Goal: Task Accomplishment & Management: Use online tool/utility

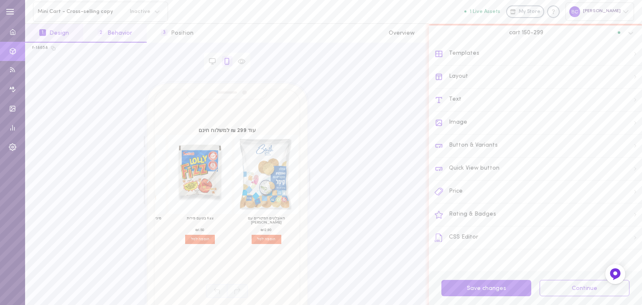
click at [111, 28] on button "2 Behavior" at bounding box center [114, 33] width 63 height 19
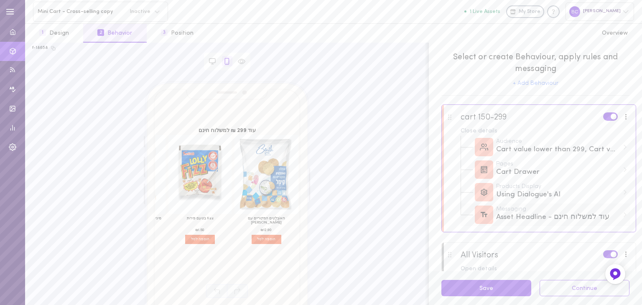
click at [548, 219] on div "Asset Headline - עוד למשלוח חינם" at bounding box center [557, 217] width 123 height 10
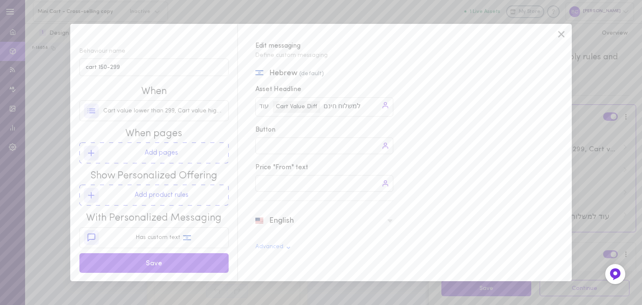
paste input "🎉"
type input "למשלוח חינם🎉"
click at [390, 219] on icon at bounding box center [389, 220] width 5 height 3
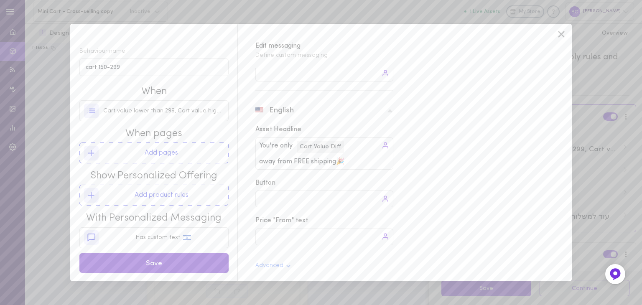
type input "away from FREE shipping🎉"
click at [152, 260] on button "Save" at bounding box center [153, 263] width 149 height 20
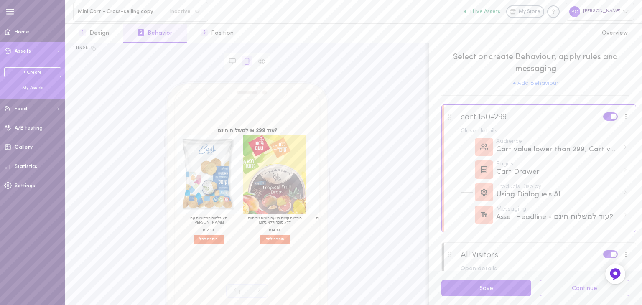
click at [35, 72] on link "+ Create" at bounding box center [32, 72] width 57 height 10
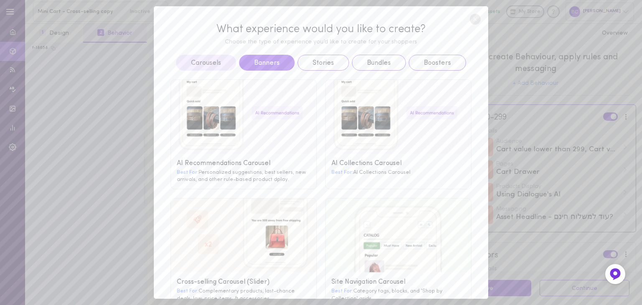
click at [254, 61] on button "Banners" at bounding box center [267, 63] width 56 height 16
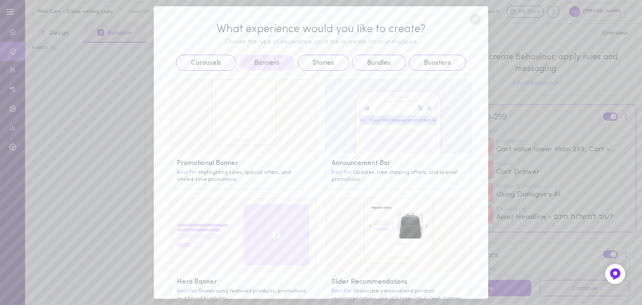
click at [389, 124] on g at bounding box center [397, 117] width 145 height 74
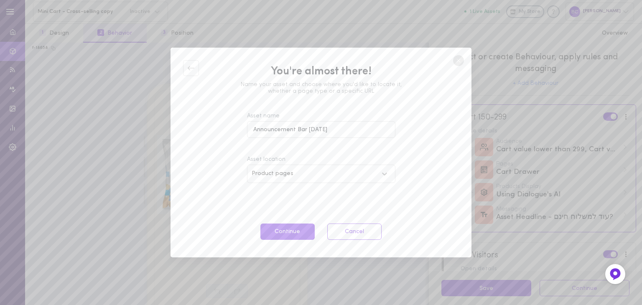
click at [384, 176] on icon at bounding box center [384, 174] width 8 height 8
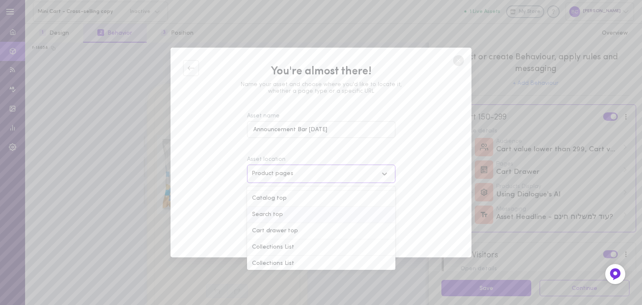
scroll to position [0, 0]
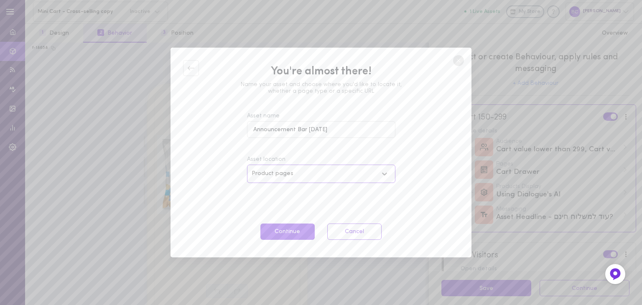
click at [458, 60] on line at bounding box center [457, 60] width 3 height 3
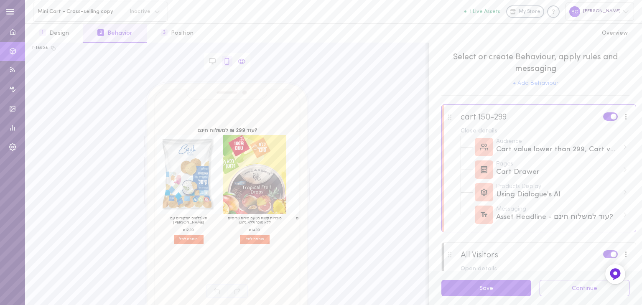
click at [241, 59] on icon at bounding box center [242, 62] width 8 height 8
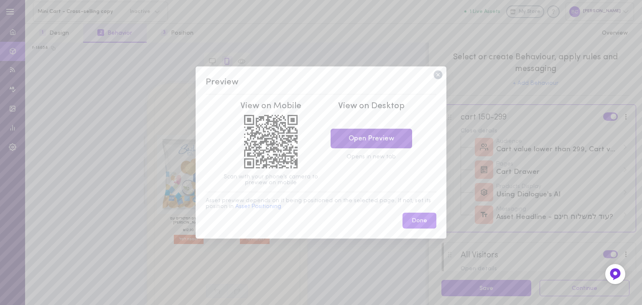
click at [365, 138] on link "Open Preview" at bounding box center [370, 139] width 81 height 20
click at [438, 74] on icon at bounding box center [437, 74] width 11 height 11
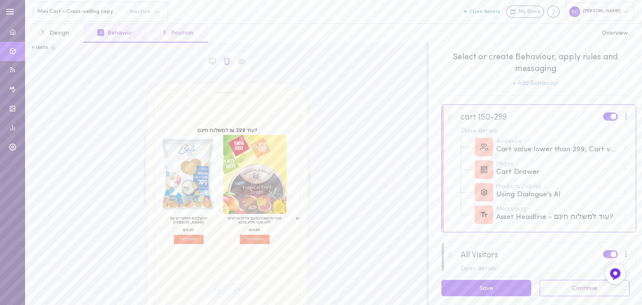
click at [183, 37] on button "3 Position" at bounding box center [177, 33] width 61 height 19
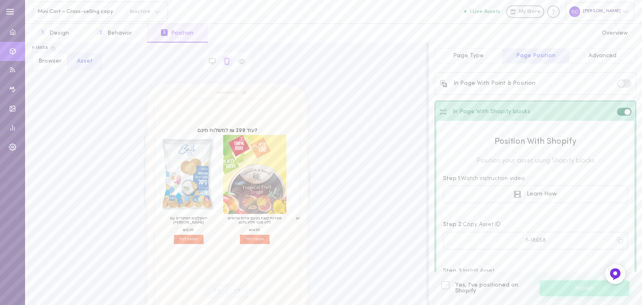
scroll to position [42, 0]
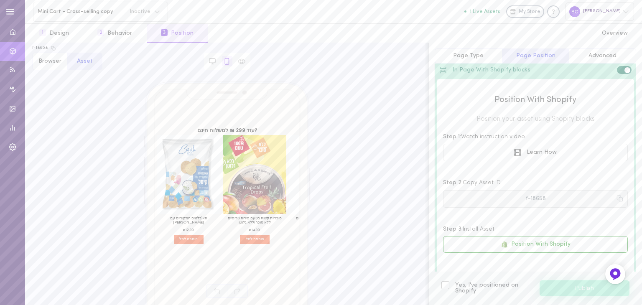
click at [616, 198] on icon at bounding box center [619, 198] width 7 height 7
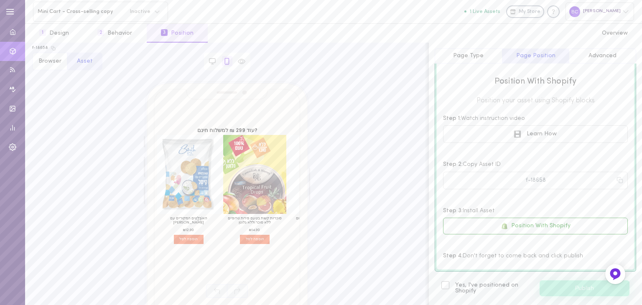
click at [446, 285] on div at bounding box center [445, 285] width 8 height 8
click at [0, 0] on input "Yes, I've positioned on Shopify" at bounding box center [0, 0] width 0 height 0
click at [444, 284] on icon at bounding box center [445, 285] width 6 height 6
click at [0, 0] on input "Yes, I've positioned on Shopify" at bounding box center [0, 0] width 0 height 0
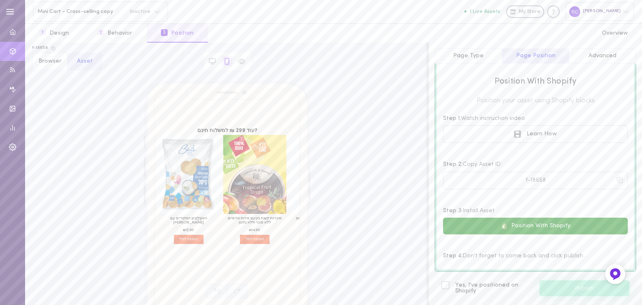
click at [545, 228] on button "Position With Shopify" at bounding box center [535, 226] width 185 height 17
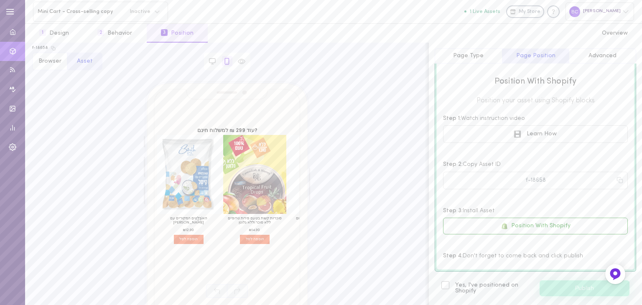
click at [623, 15] on div "[PERSON_NAME]" at bounding box center [599, 12] width 68 height 18
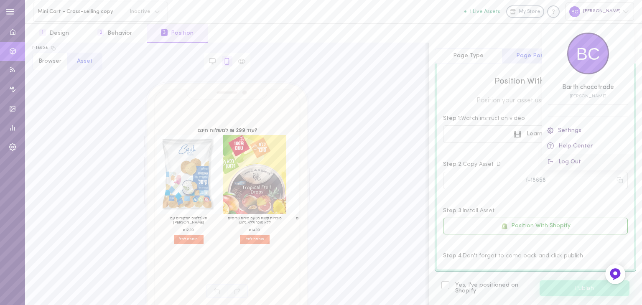
click at [576, 161] on button "Log Out" at bounding box center [587, 162] width 91 height 16
